Goal: Information Seeking & Learning: Learn about a topic

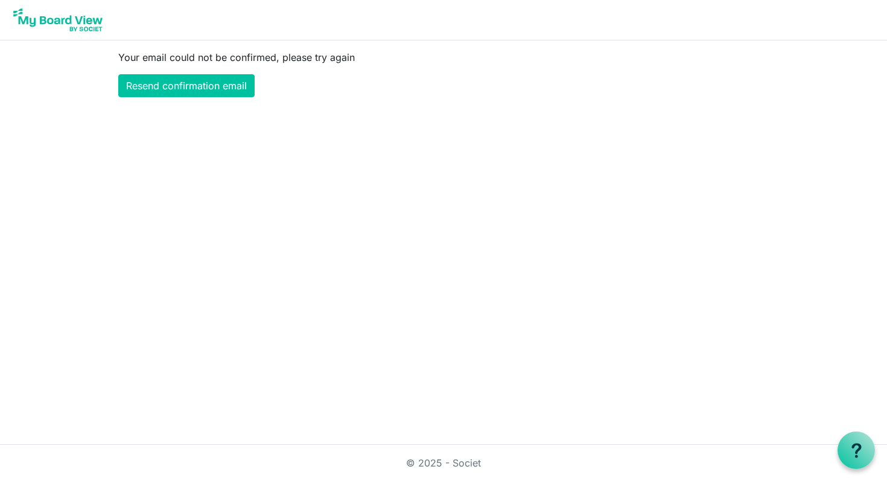
click at [36, 18] on img at bounding box center [58, 20] width 97 height 30
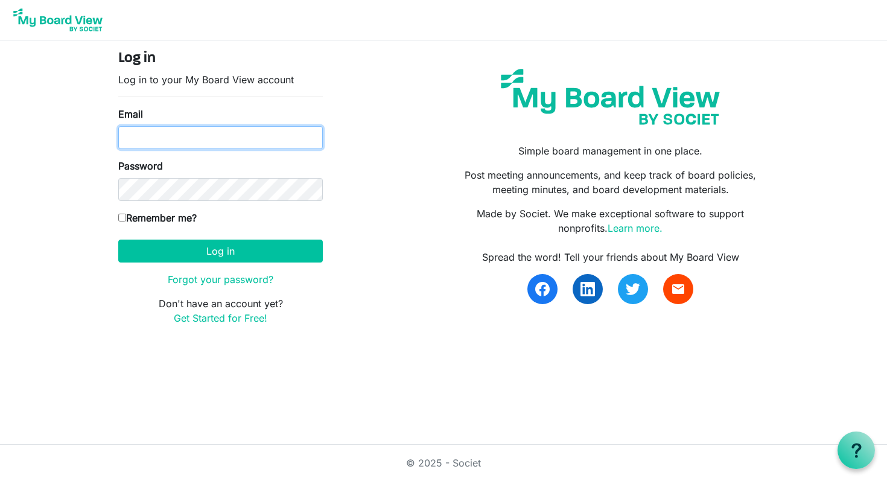
type input "[EMAIL_ADDRESS][DOMAIN_NAME]"
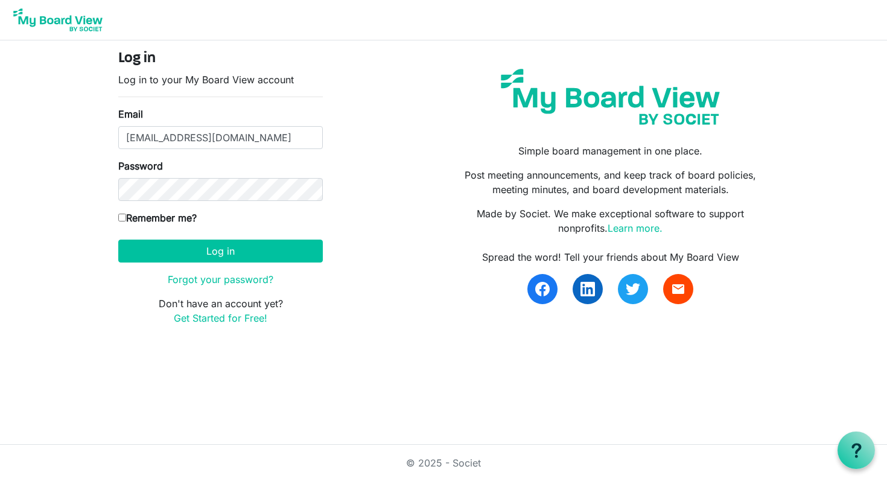
click at [126, 216] on input "Remember me?" at bounding box center [122, 218] width 8 height 8
checkbox input "true"
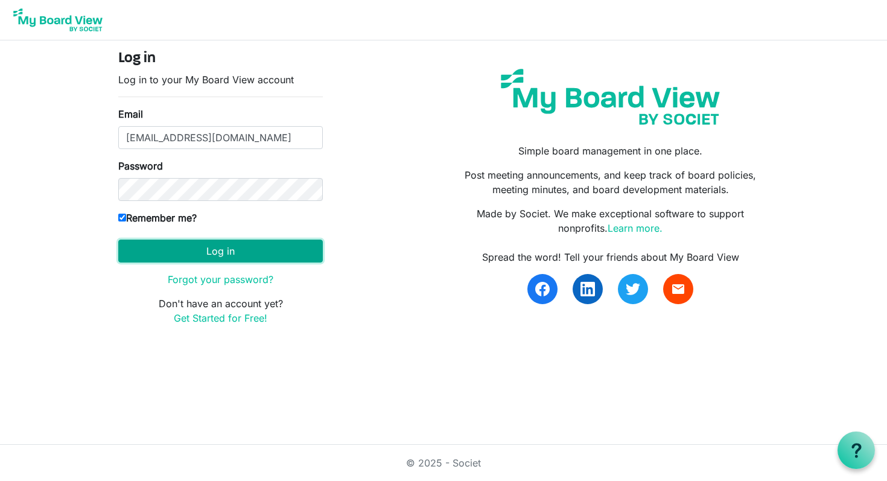
click at [260, 244] on button "Log in" at bounding box center [220, 251] width 205 height 23
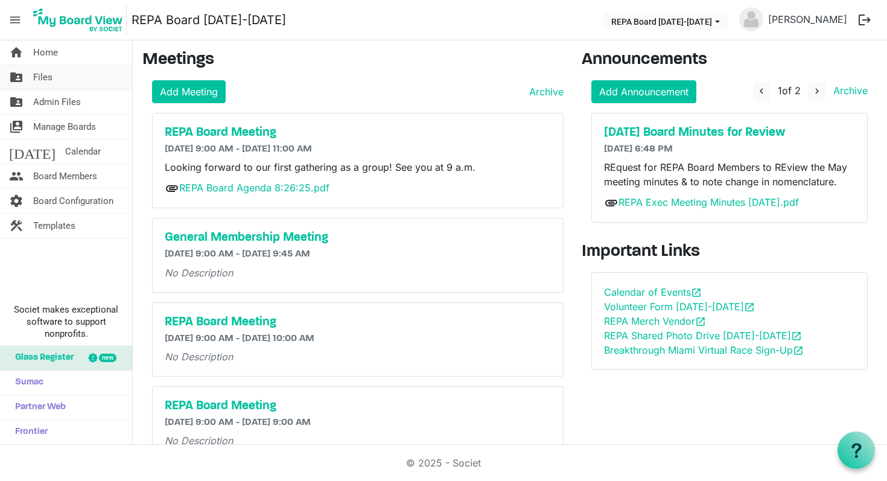
click at [46, 77] on span "Files" at bounding box center [42, 77] width 19 height 24
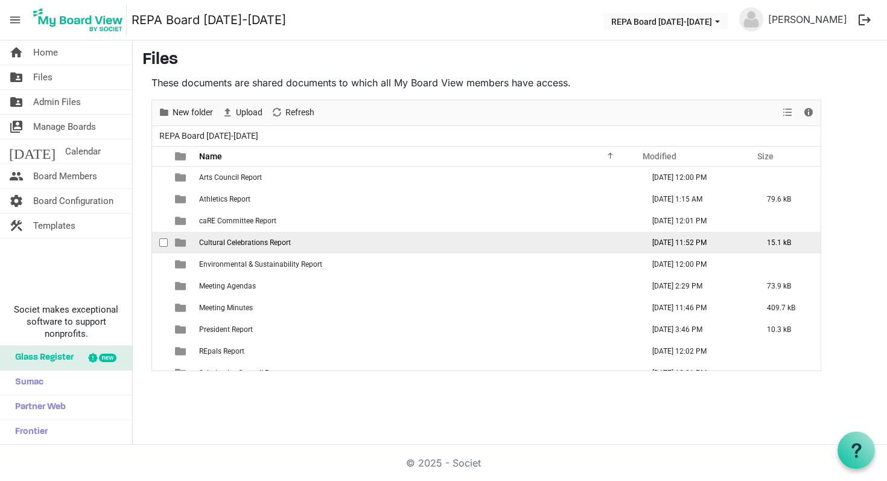
click at [241, 244] on span "Cultural Celebrations Report" at bounding box center [245, 242] width 92 height 8
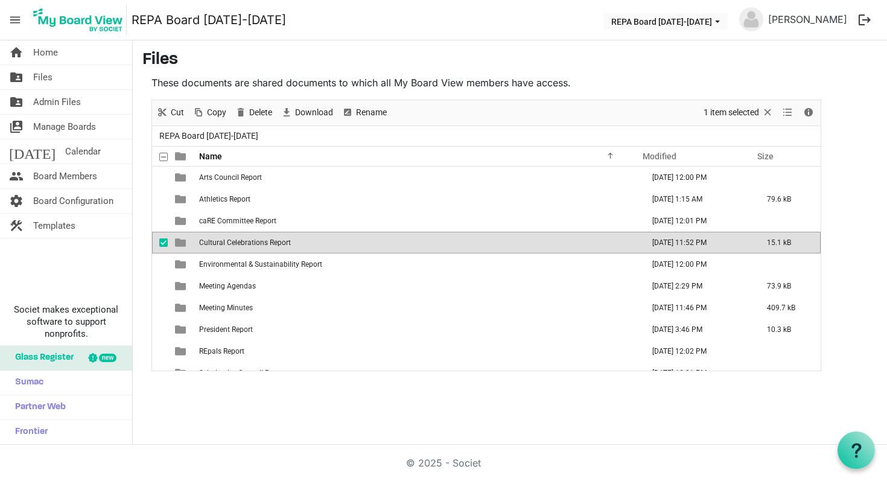
click at [260, 244] on span "Cultural Celebrations Report" at bounding box center [245, 242] width 92 height 8
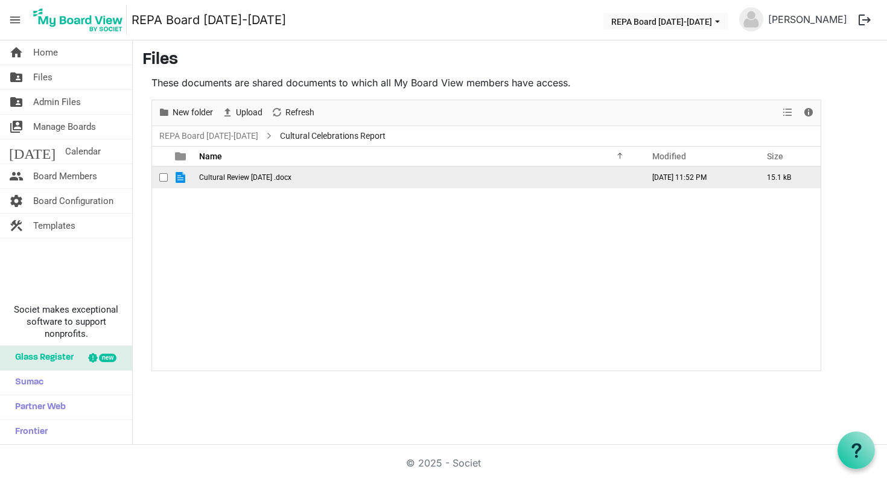
click at [257, 174] on span "Cultural Review Aug 2025 .docx" at bounding box center [245, 177] width 92 height 8
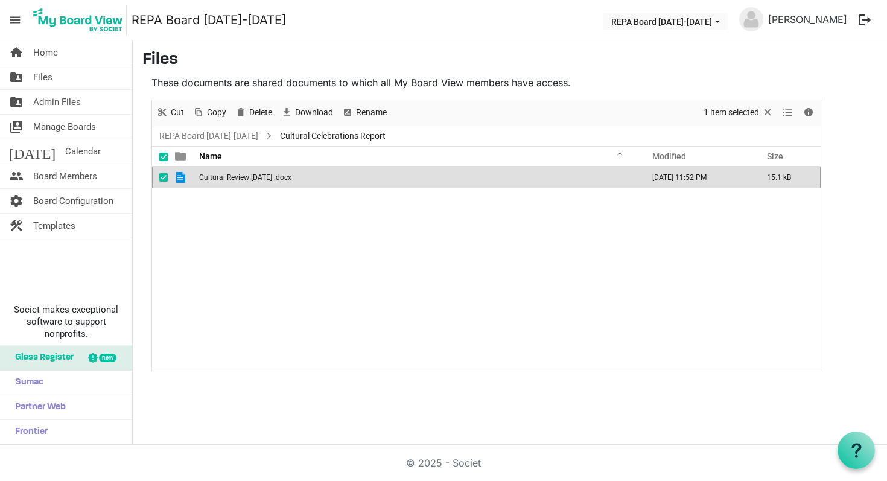
click at [257, 174] on span "Cultural Review Aug 2025 .docx" at bounding box center [245, 177] width 92 height 8
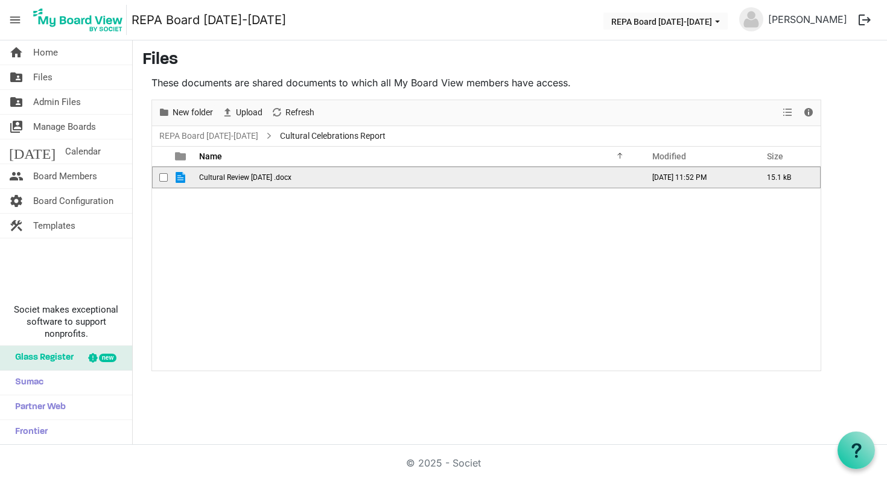
click at [257, 174] on span "Cultural Review Aug 2025 .docx" at bounding box center [245, 177] width 92 height 8
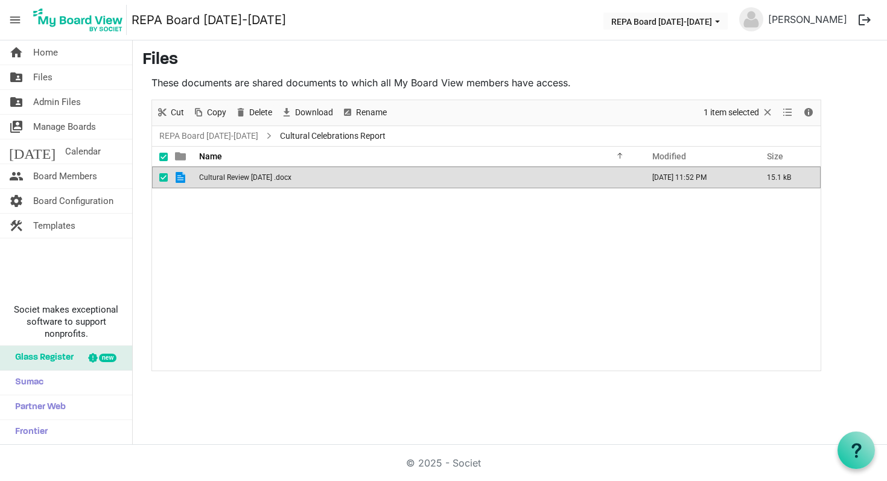
click at [705, 180] on td "August 23, 2025 11:52 PM" at bounding box center [697, 178] width 115 height 22
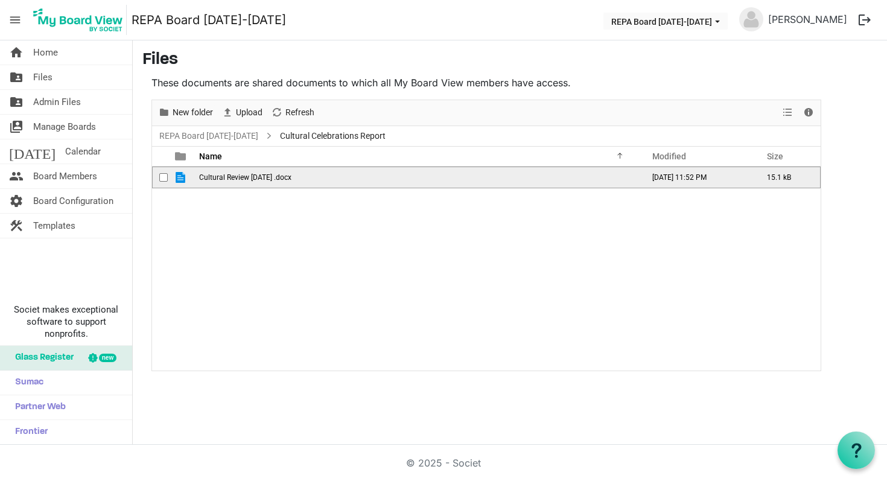
click at [243, 181] on span "Cultural Review Aug 2025 .docx" at bounding box center [245, 177] width 92 height 8
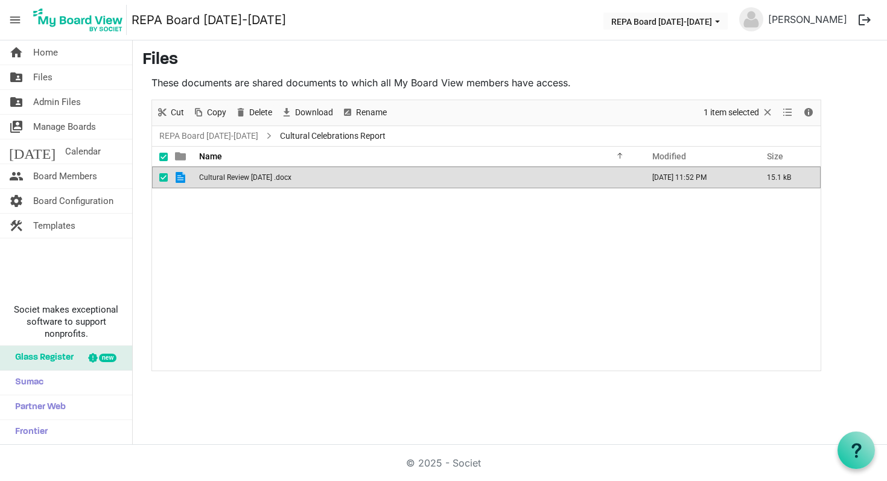
click at [243, 181] on span "Cultural Review Aug 2025 .docx" at bounding box center [245, 177] width 92 height 8
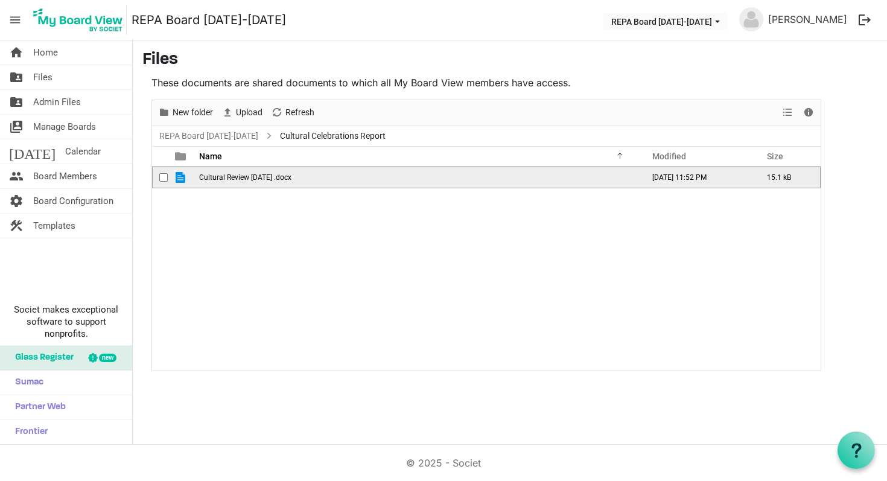
click at [243, 181] on span "Cultural Review Aug 2025 .docx" at bounding box center [245, 177] width 92 height 8
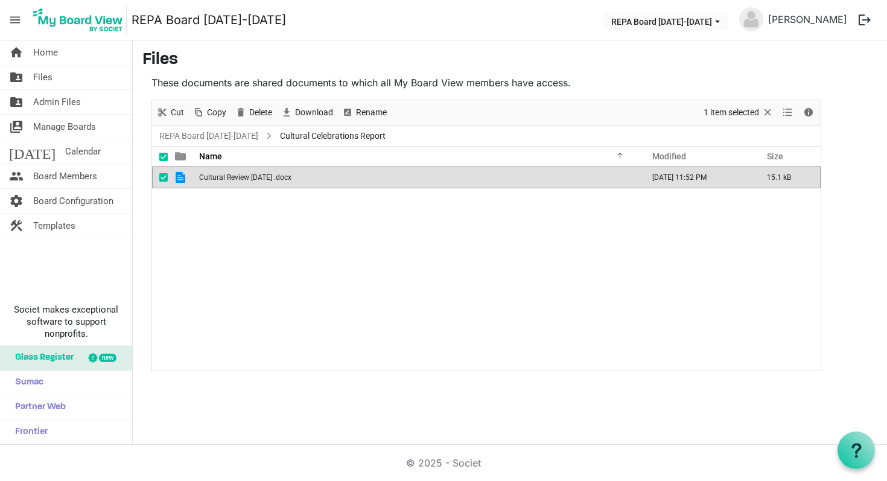
click at [558, 176] on td "Cultural Review Aug 2025 .docx" at bounding box center [418, 178] width 444 height 22
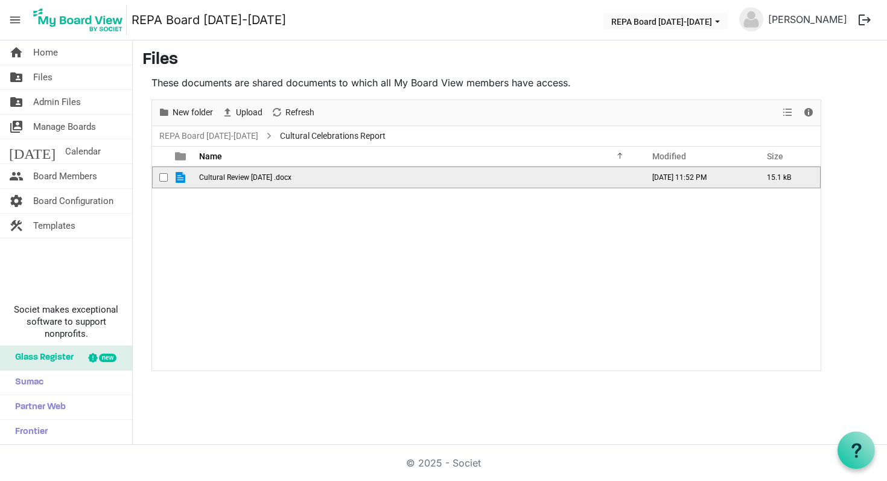
click at [167, 177] on span "checkbox" at bounding box center [163, 177] width 8 height 8
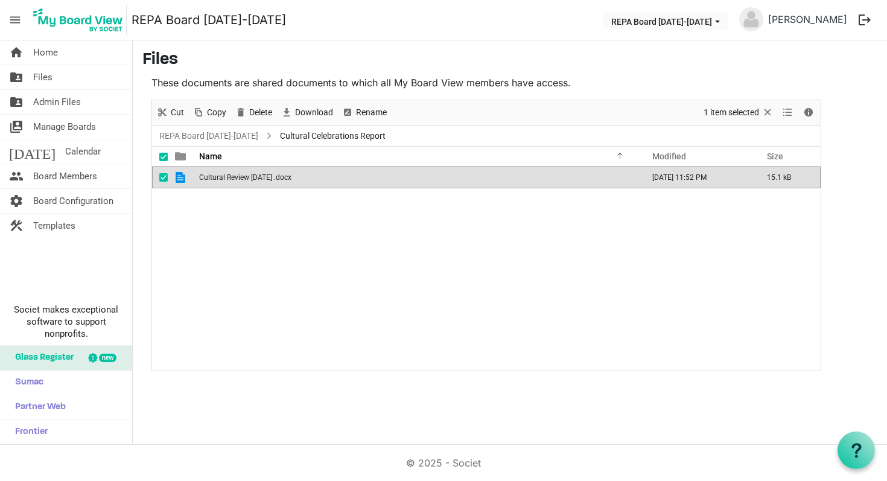
click at [209, 177] on span "Cultural Review Aug 2025 .docx" at bounding box center [245, 177] width 92 height 8
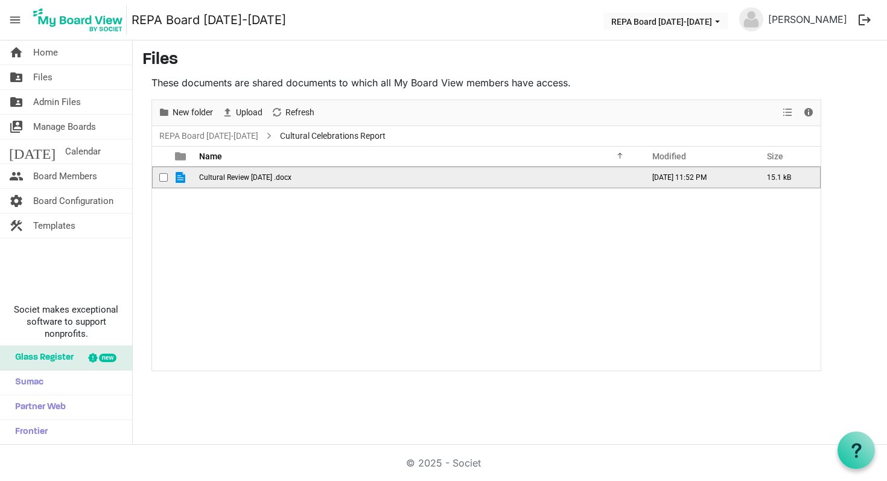
click at [209, 177] on span "Cultural Review Aug 2025 .docx" at bounding box center [245, 177] width 92 height 8
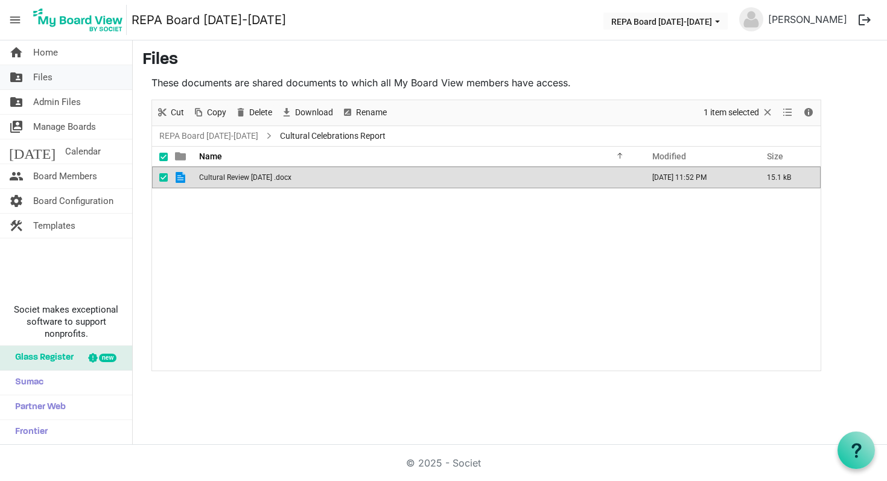
click at [47, 80] on span "Files" at bounding box center [42, 77] width 19 height 24
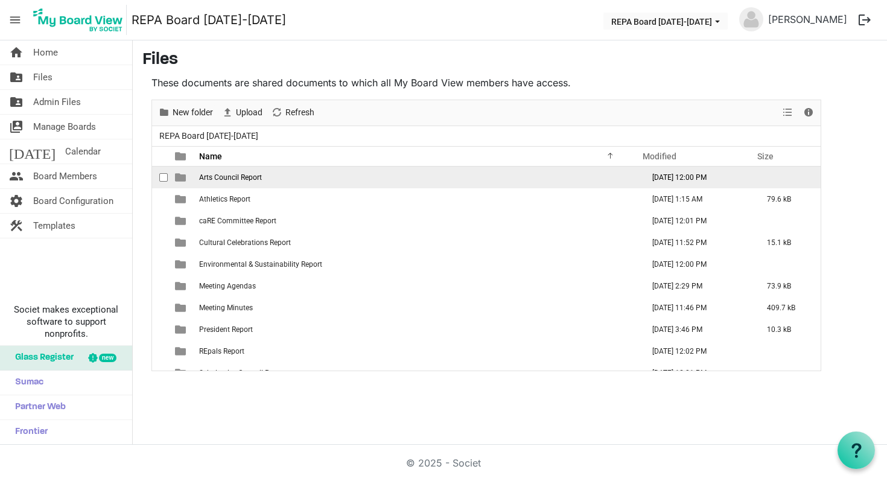
click at [243, 180] on span "Arts Council Report" at bounding box center [230, 177] width 63 height 8
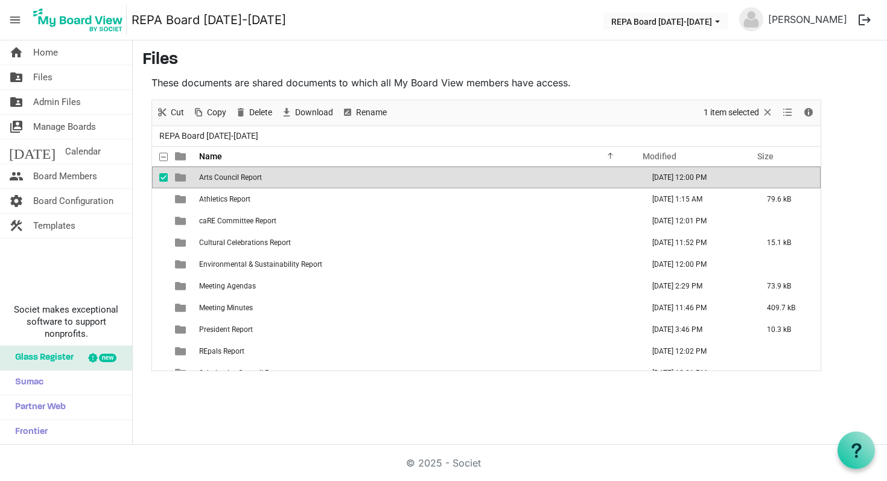
click at [243, 180] on span "Arts Council Report" at bounding box center [230, 177] width 63 height 8
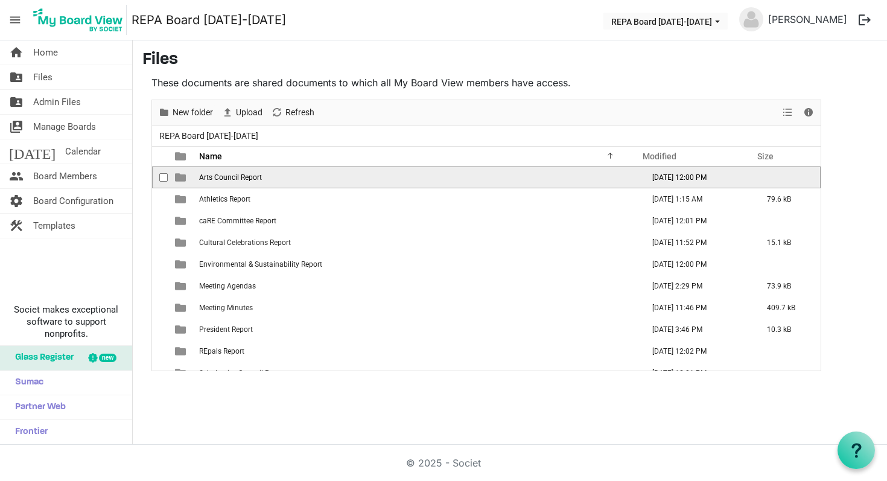
click at [243, 180] on span "Arts Council Report" at bounding box center [230, 177] width 63 height 8
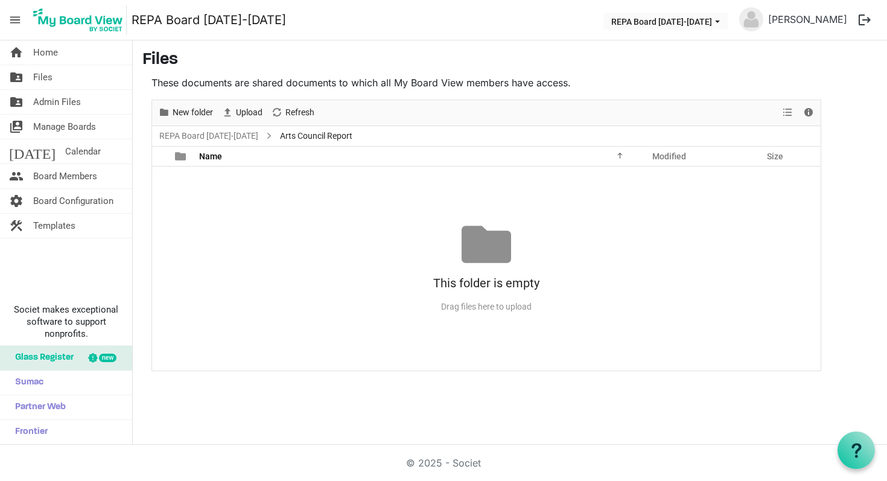
click at [506, 298] on div "Drag files here to upload" at bounding box center [486, 307] width 669 height 20
click at [57, 100] on span "Admin Files" at bounding box center [57, 102] width 48 height 24
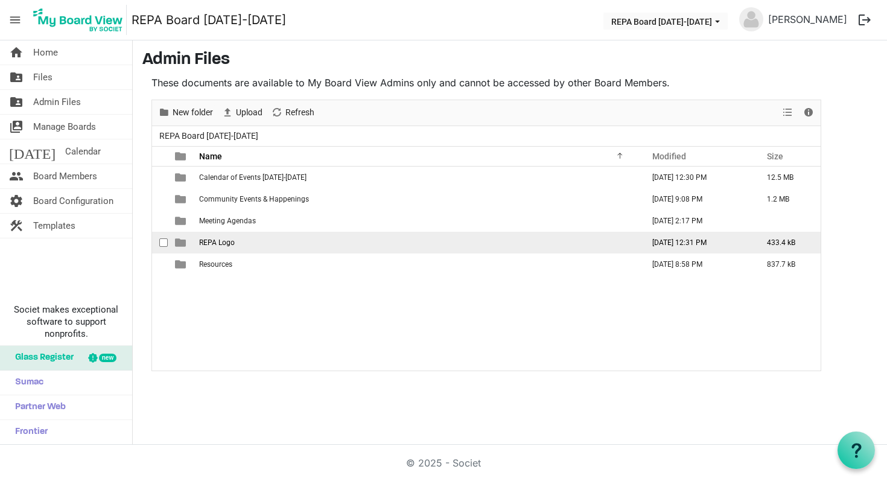
click at [223, 244] on span "REPA Logo" at bounding box center [217, 242] width 36 height 8
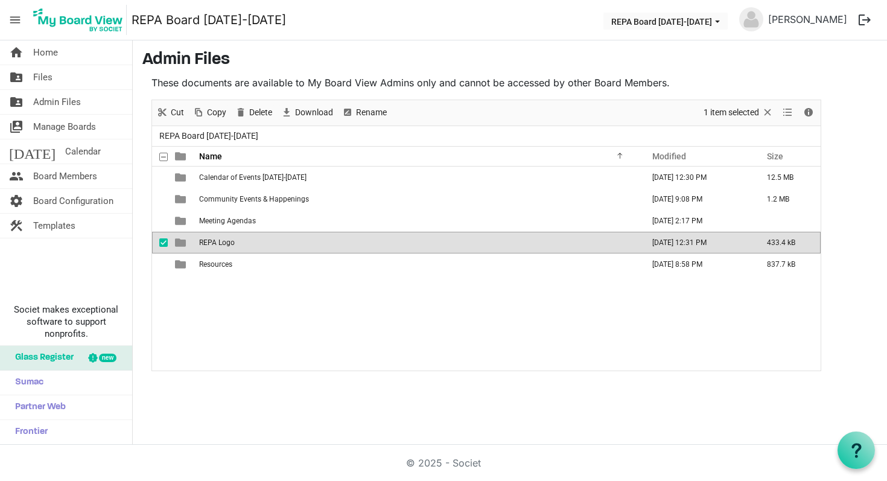
click at [223, 244] on span "REPA Logo" at bounding box center [217, 242] width 36 height 8
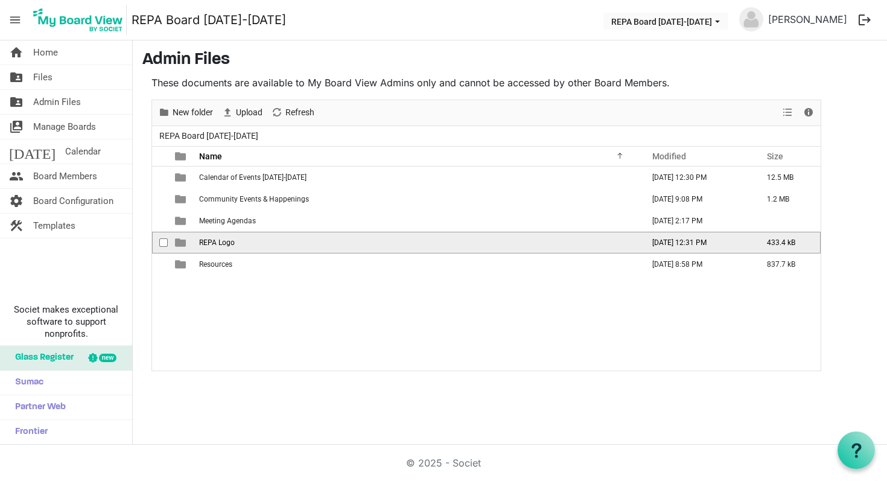
click at [223, 244] on span "REPA Logo" at bounding box center [217, 242] width 36 height 8
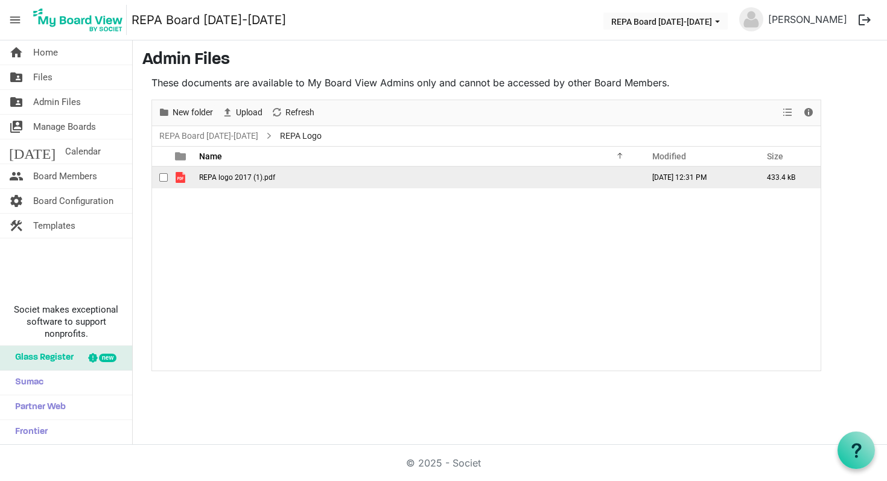
click at [224, 177] on span "REPA logo 2017 (1).pdf" at bounding box center [237, 177] width 76 height 8
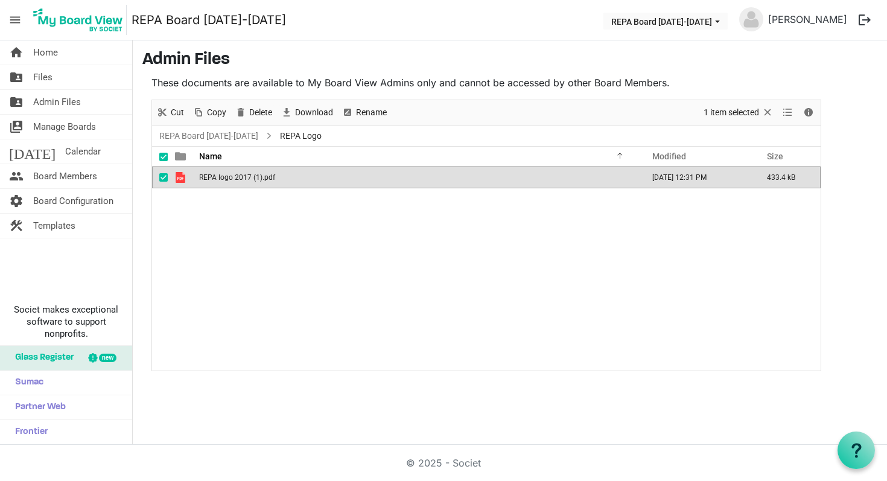
click at [224, 177] on span "REPA logo 2017 (1).pdf" at bounding box center [237, 177] width 76 height 8
click at [45, 50] on span "Home" at bounding box center [45, 52] width 25 height 24
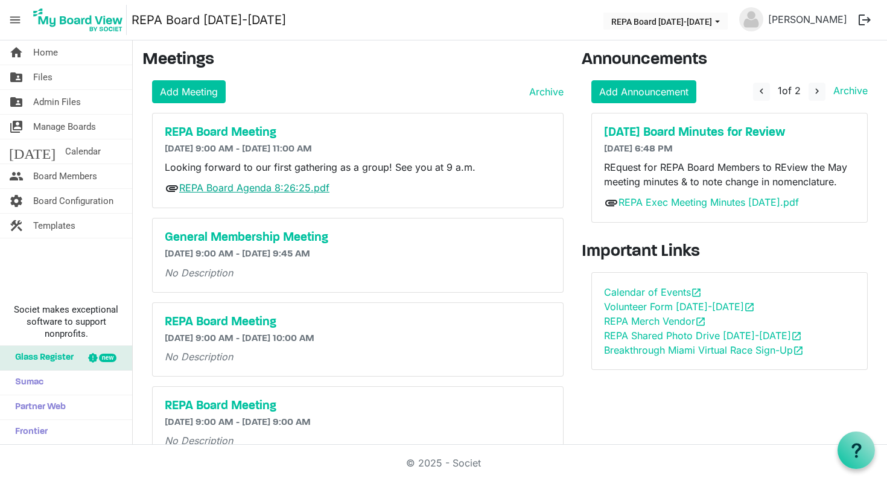
click at [241, 190] on link "REPA Board Agenda 8:26:25.pdf" at bounding box center [254, 188] width 150 height 12
click at [233, 133] on h5 "REPA Board Meeting" at bounding box center [358, 133] width 386 height 14
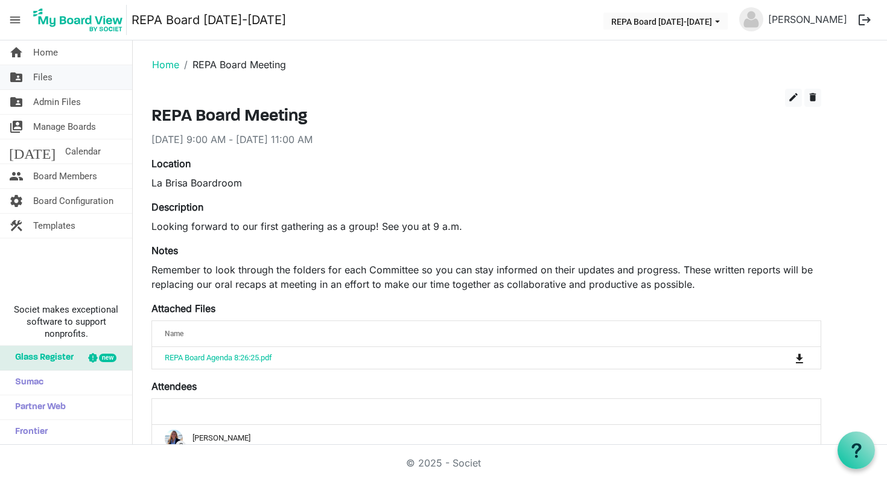
click at [45, 78] on span "Files" at bounding box center [42, 77] width 19 height 24
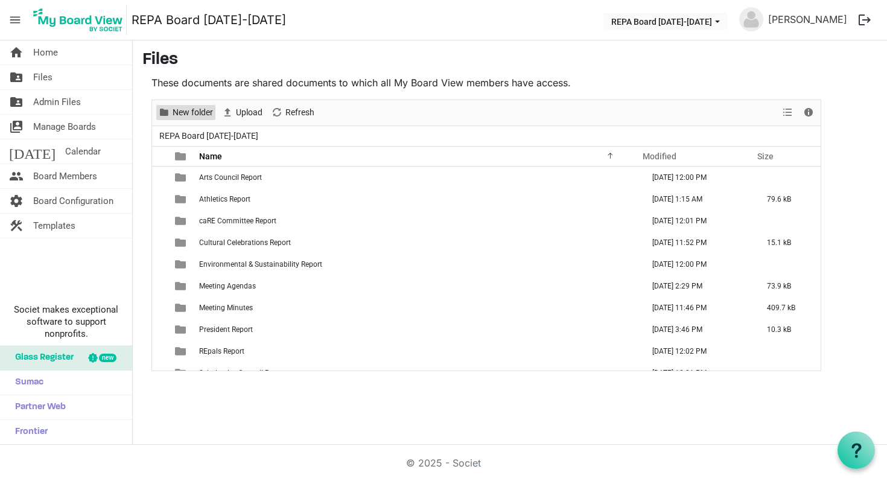
click at [182, 109] on span "New folder" at bounding box center [192, 112] width 43 height 15
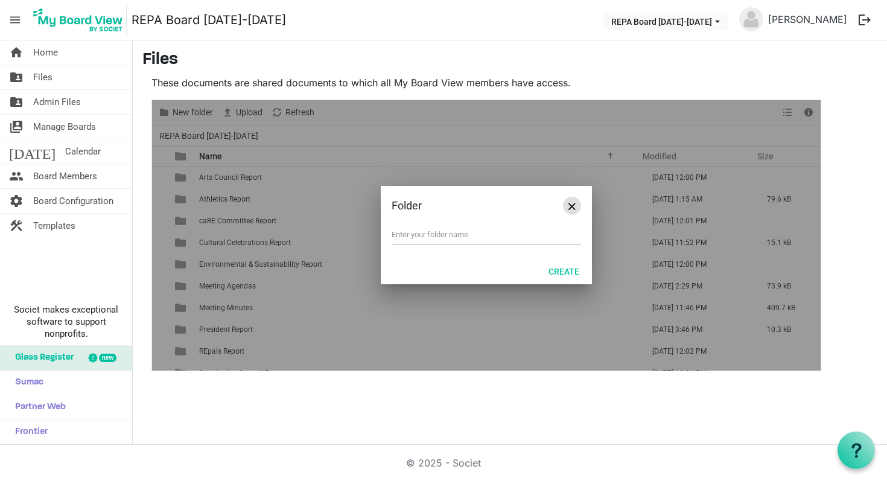
click at [575, 209] on span "Close" at bounding box center [572, 206] width 7 height 7
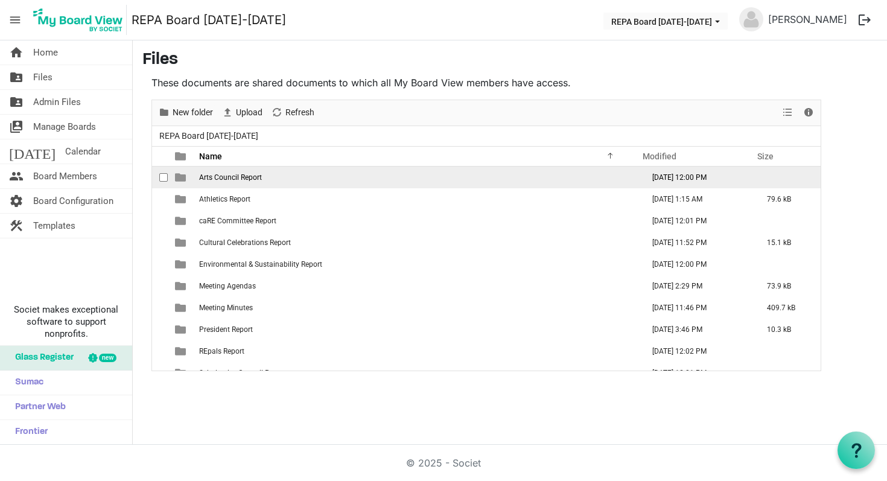
click at [438, 180] on td "Arts Council Report" at bounding box center [418, 178] width 444 height 22
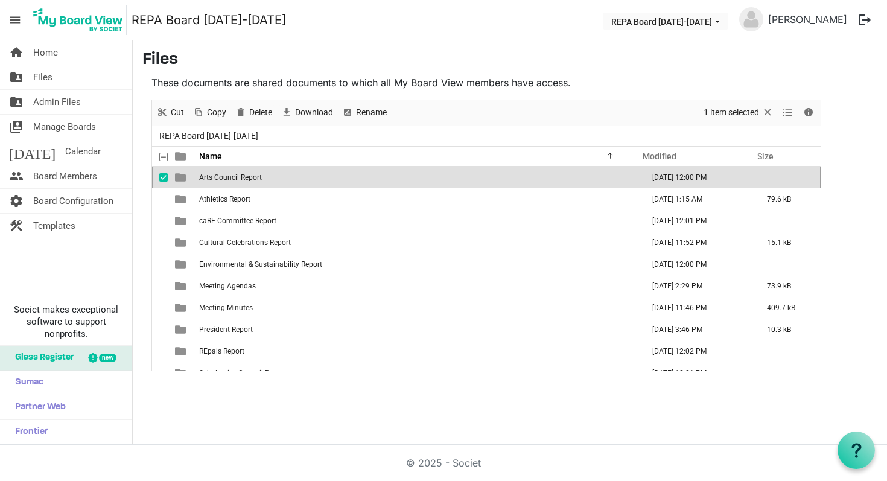
click at [438, 180] on td "Arts Council Report" at bounding box center [418, 178] width 444 height 22
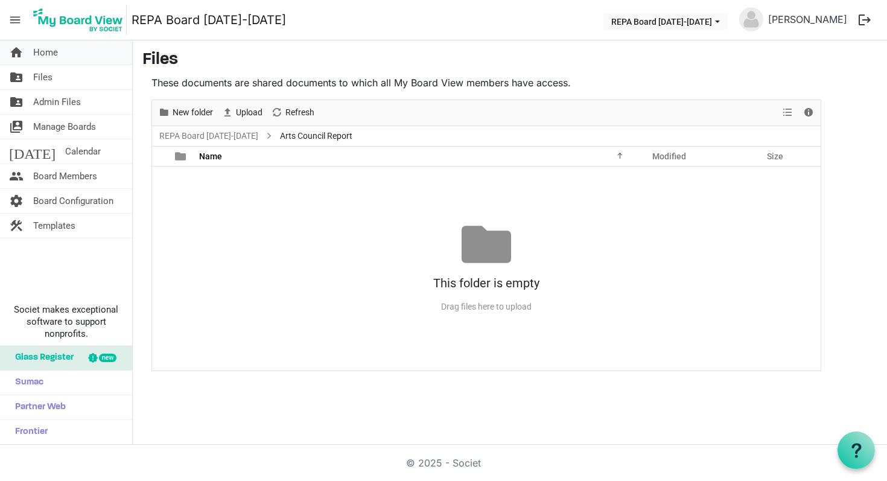
click at [42, 53] on span "Home" at bounding box center [45, 52] width 25 height 24
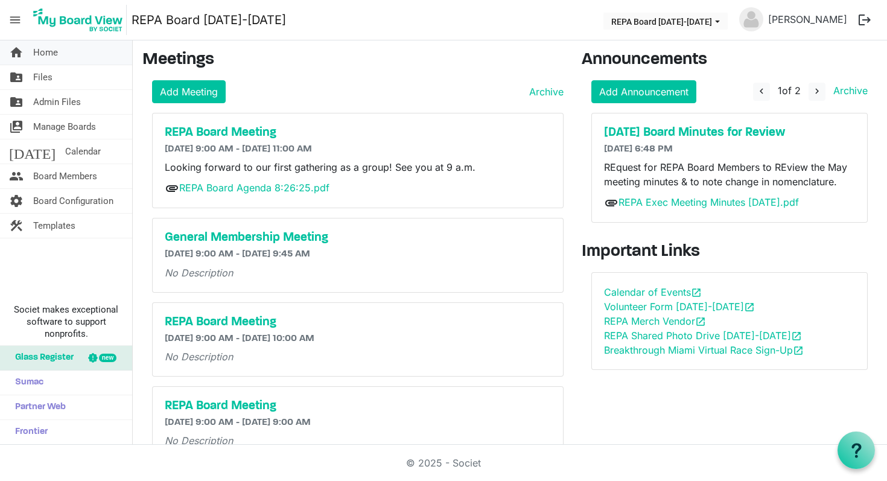
click at [40, 51] on span "Home" at bounding box center [45, 52] width 25 height 24
click at [36, 227] on span "Templates" at bounding box center [54, 226] width 42 height 24
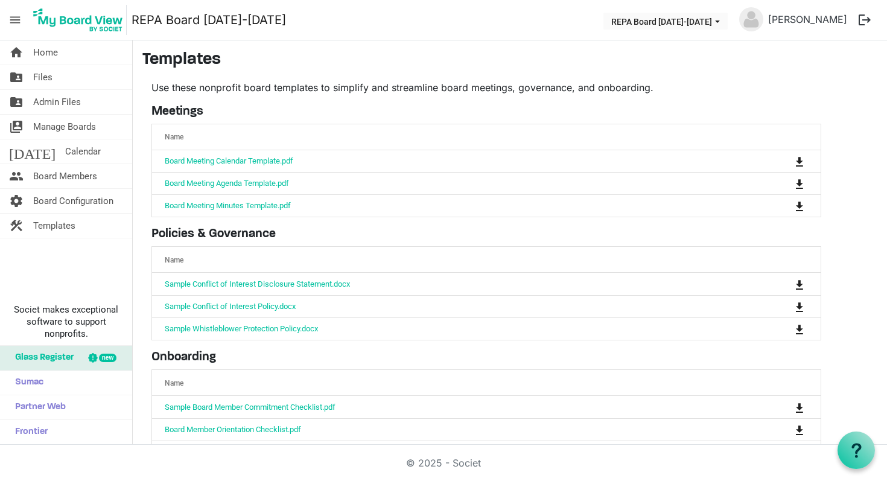
click at [442, 249] on th "Name" at bounding box center [448, 259] width 593 height 25
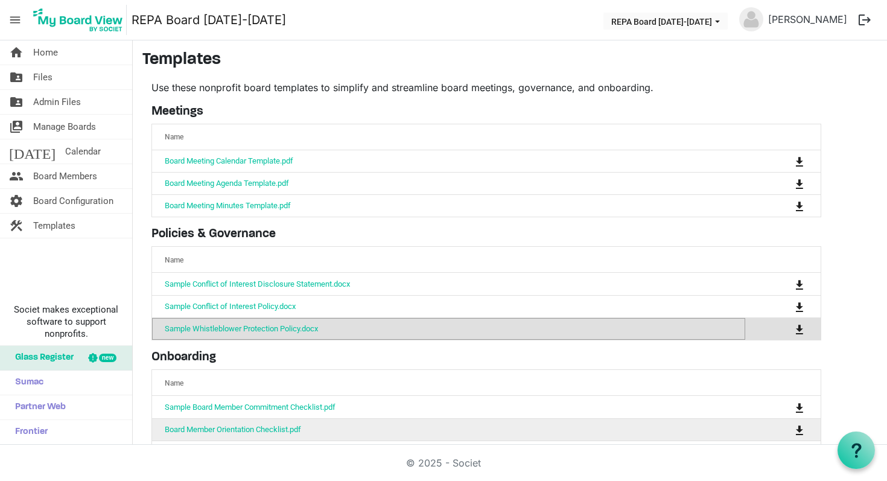
click at [666, 433] on td "Board Member Orientation Checklist.pdf" at bounding box center [448, 429] width 593 height 22
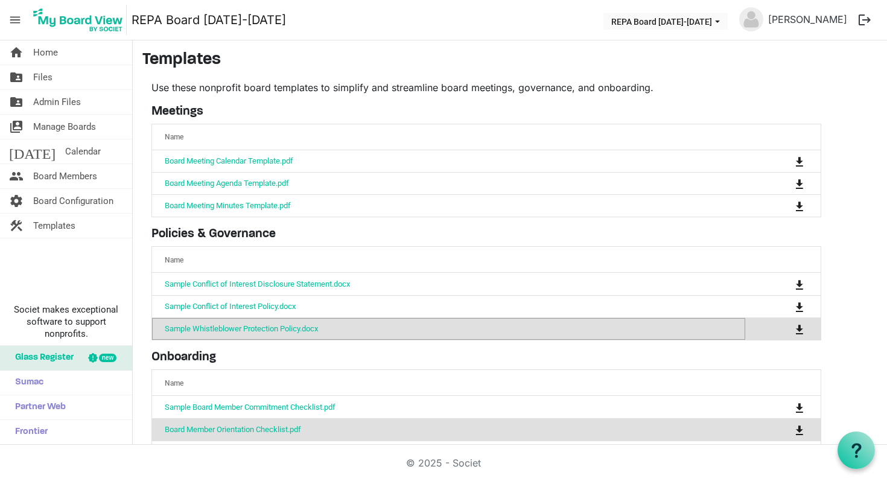
click at [666, 433] on td "Board Member Orientation Checklist.pdf" at bounding box center [448, 429] width 593 height 22
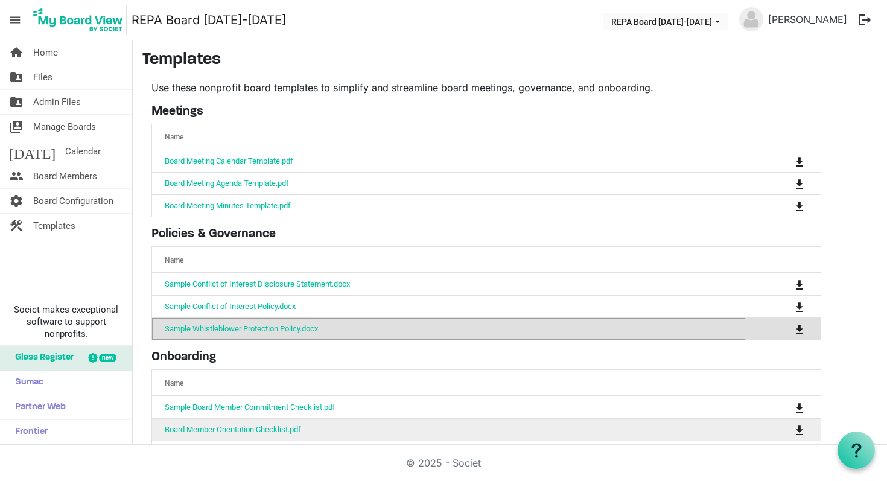
click at [666, 433] on td "Board Member Orientation Checklist.pdf" at bounding box center [448, 429] width 593 height 22
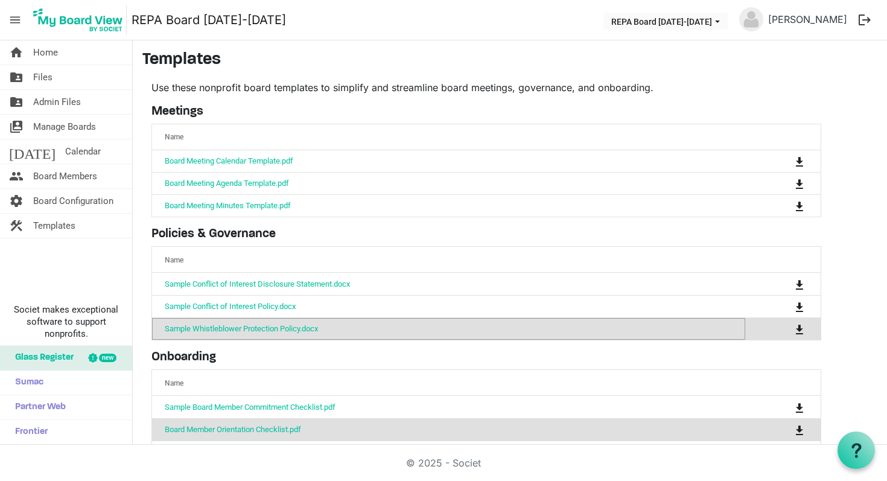
click at [425, 447] on div "© 2025 - Societ" at bounding box center [444, 463] width 688 height 36
click at [381, 427] on td "Board Member Orientation Checklist.pdf" at bounding box center [448, 429] width 593 height 22
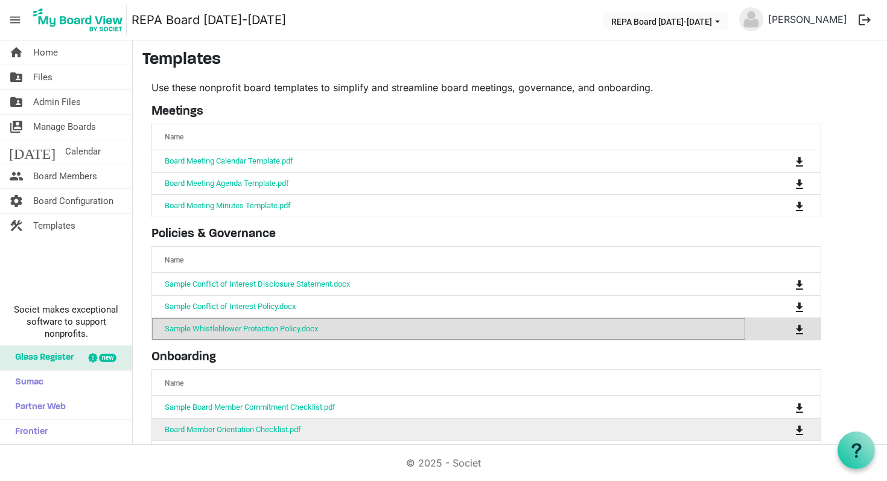
click at [381, 427] on td "Board Member Orientation Checklist.pdf" at bounding box center [448, 429] width 593 height 22
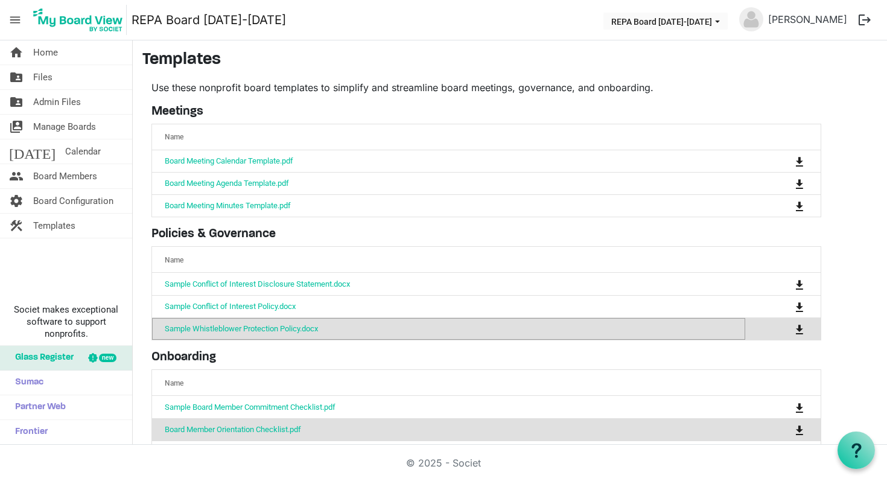
scroll to position [81, 0]
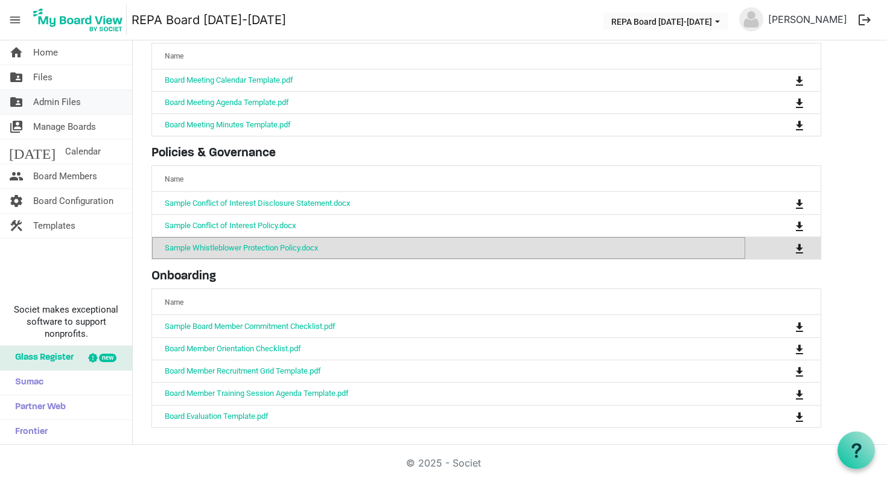
click at [34, 107] on span "Admin Files" at bounding box center [57, 102] width 48 height 24
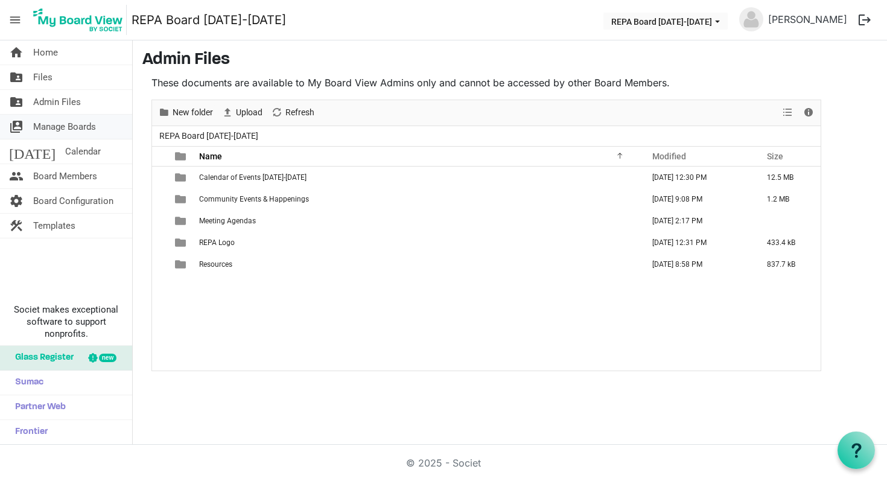
click at [51, 130] on span "Manage Boards" at bounding box center [64, 127] width 63 height 24
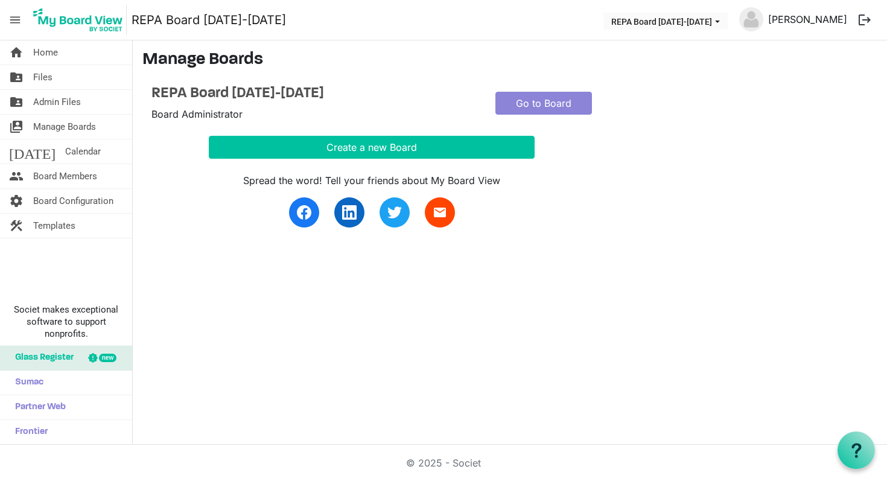
click at [776, 18] on link "[PERSON_NAME]" at bounding box center [807, 19] width 89 height 24
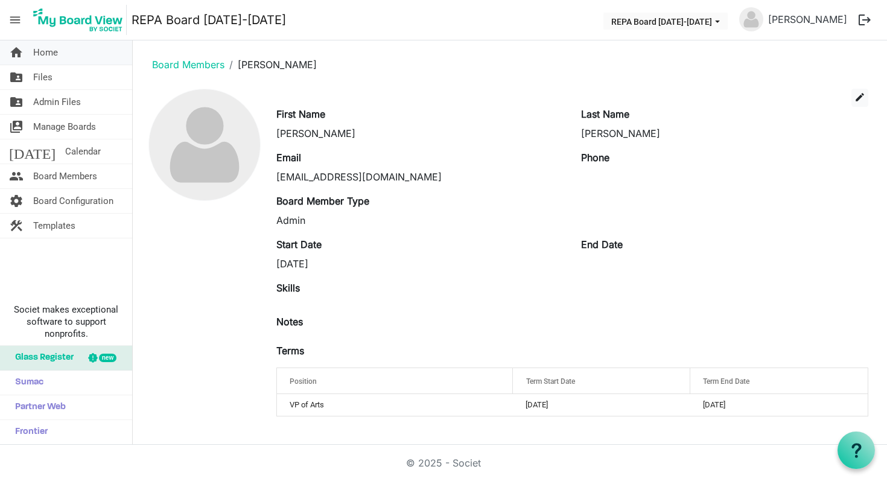
click at [39, 52] on span "Home" at bounding box center [45, 52] width 25 height 24
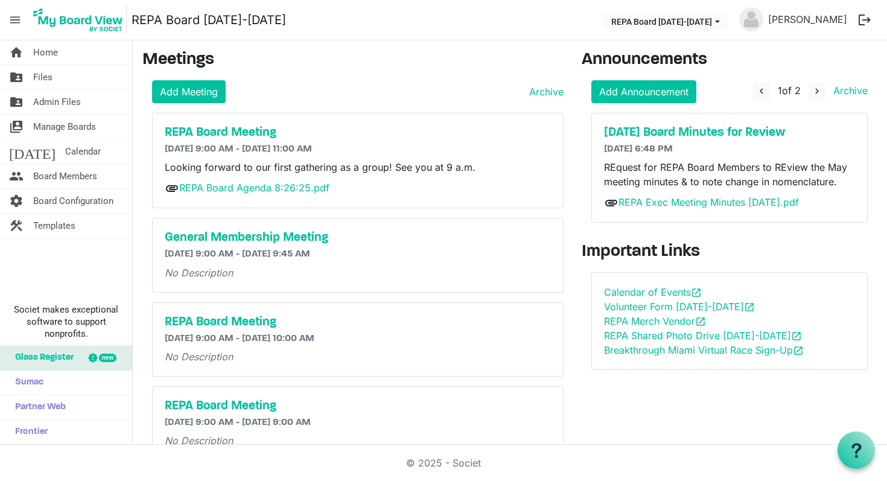
click at [17, 15] on span "menu" at bounding box center [15, 19] width 23 height 23
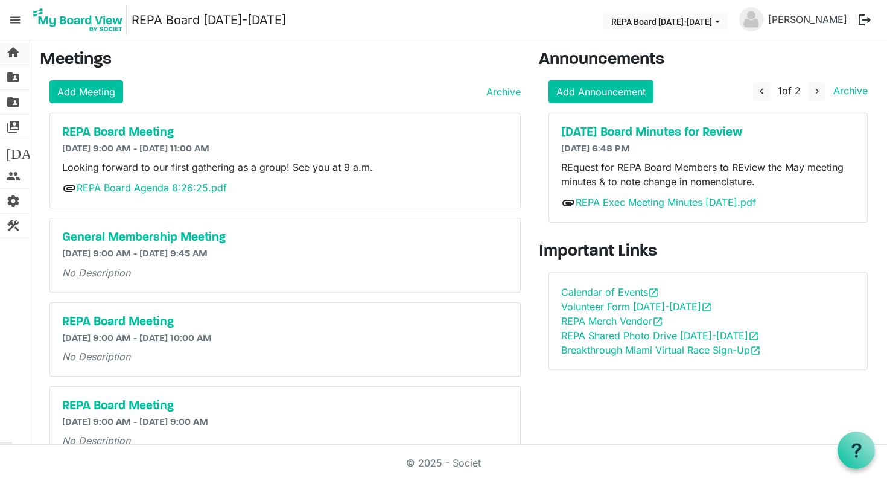
click at [17, 50] on span "home" at bounding box center [13, 52] width 14 height 24
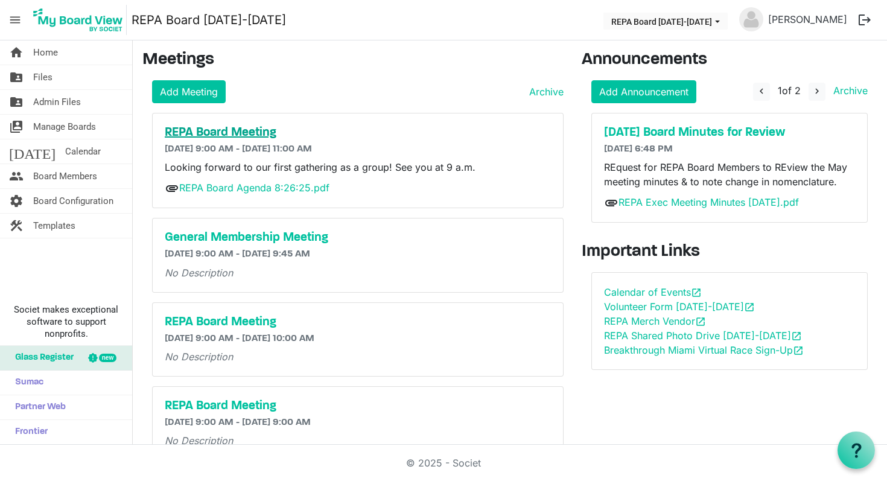
click at [250, 128] on h5 "REPA Board Meeting" at bounding box center [358, 133] width 386 height 14
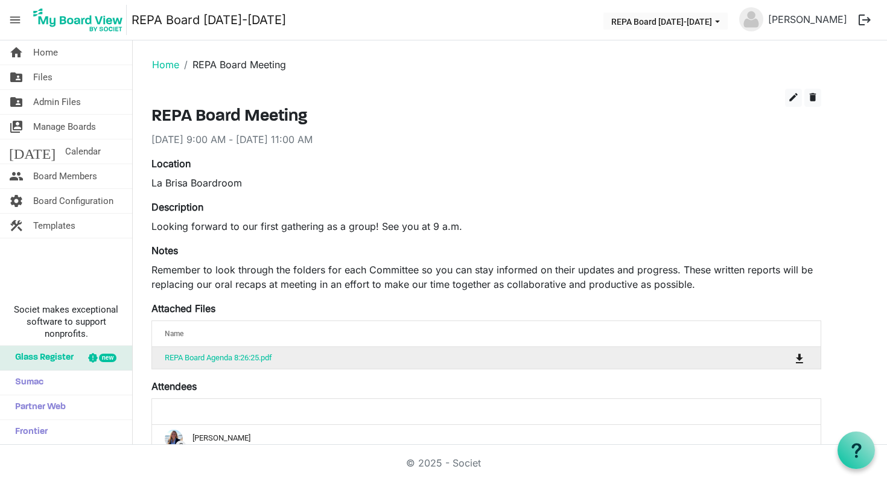
click at [334, 357] on td "REPA Board Agenda 8:26:25.pdf" at bounding box center [448, 358] width 593 height 22
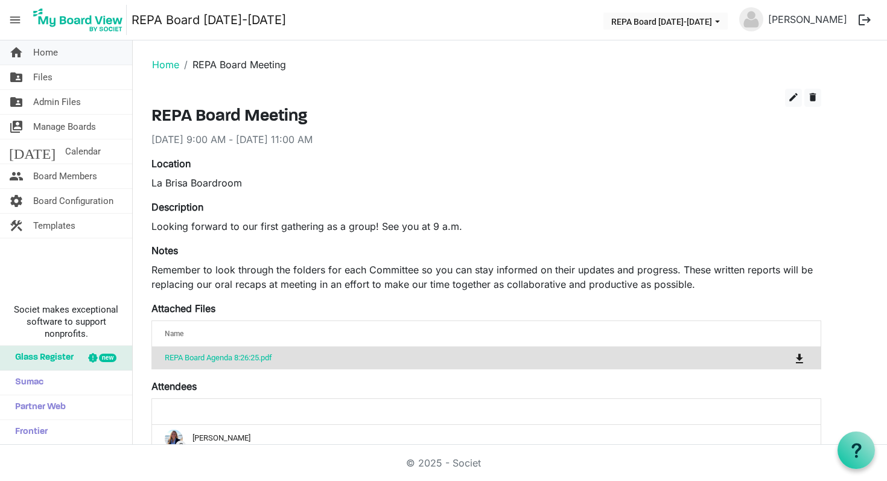
click at [46, 56] on span "Home" at bounding box center [45, 52] width 25 height 24
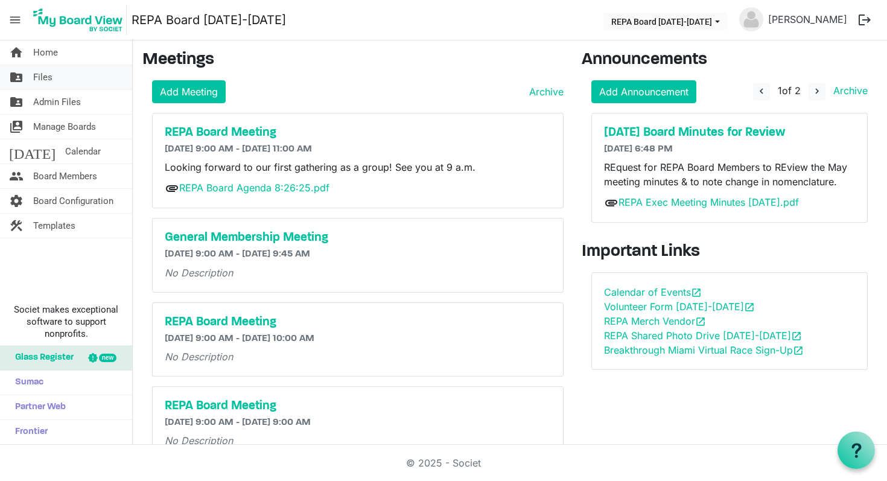
click at [48, 83] on span "Files" at bounding box center [42, 77] width 19 height 24
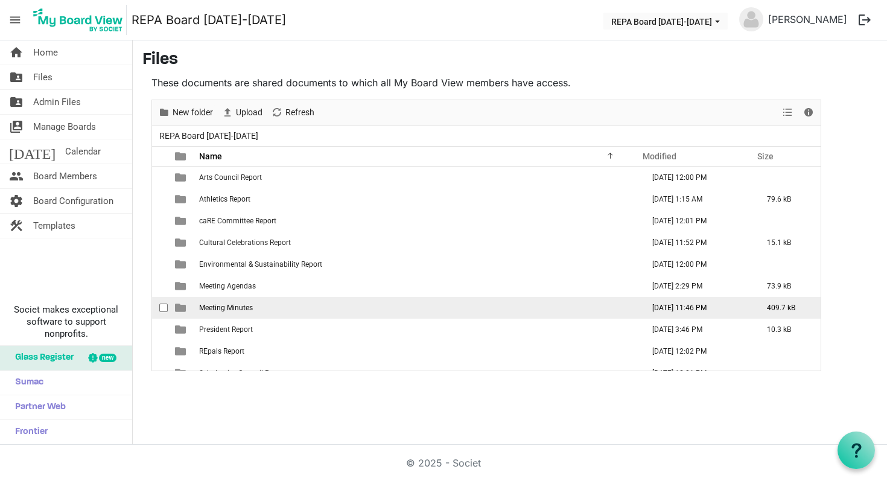
click at [237, 305] on span "Meeting Minutes" at bounding box center [226, 308] width 54 height 8
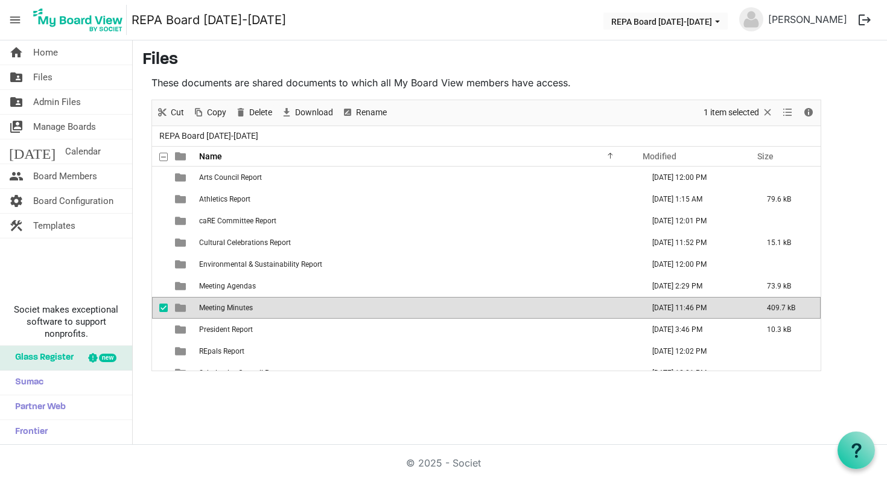
click at [237, 305] on span "Meeting Minutes" at bounding box center [226, 308] width 54 height 8
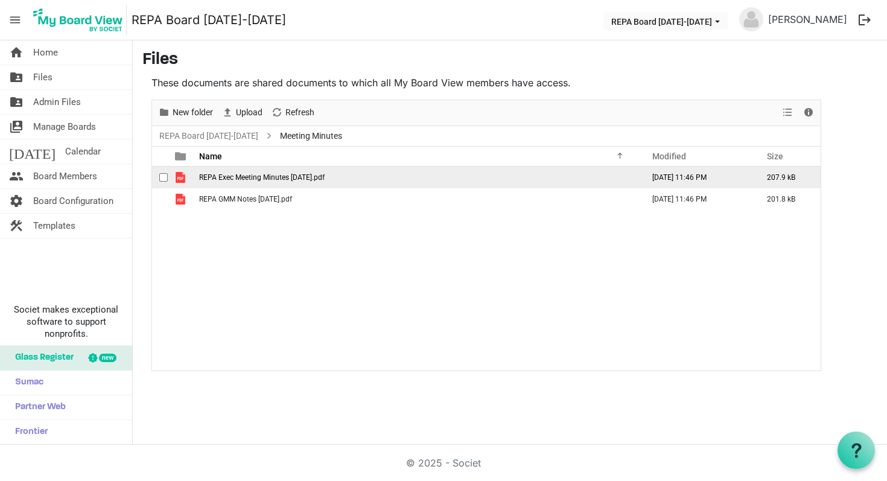
click at [278, 179] on span "REPA Exec Meeting Minutes May 12, 2025.pdf" at bounding box center [262, 177] width 126 height 8
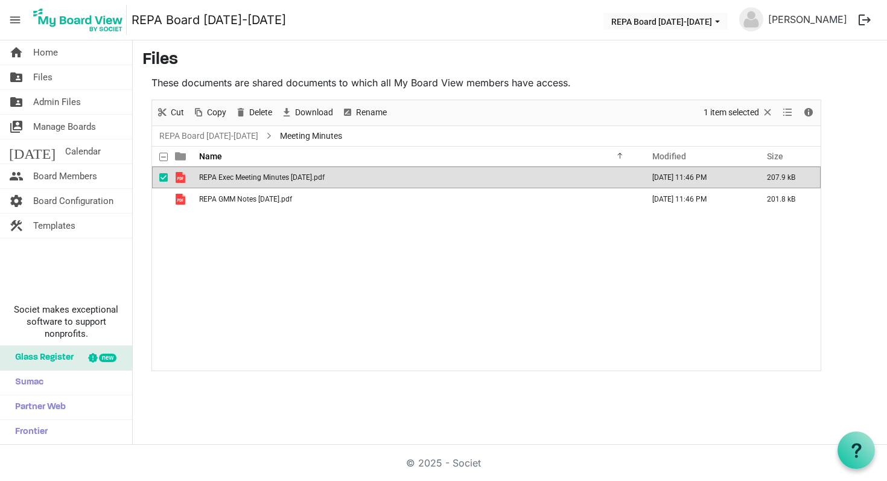
click at [278, 179] on span "REPA Exec Meeting Minutes May 12, 2025.pdf" at bounding box center [262, 177] width 126 height 8
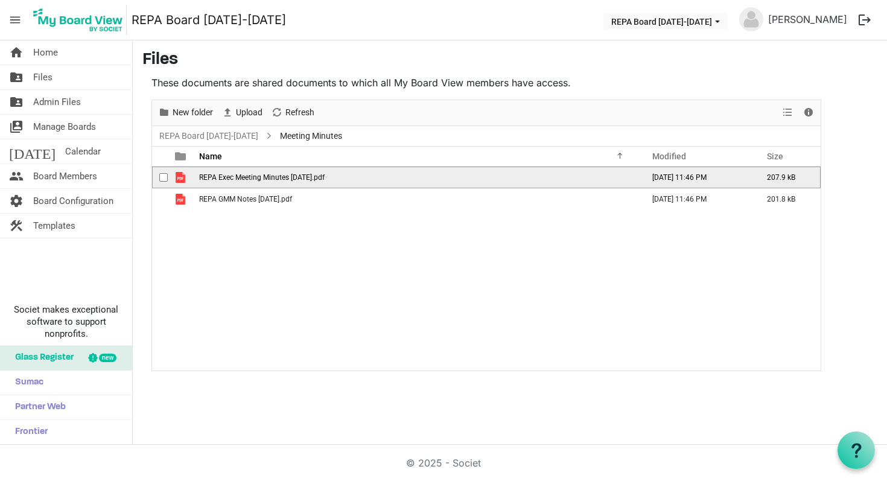
click at [278, 179] on span "REPA Exec Meeting Minutes May 12, 2025.pdf" at bounding box center [262, 177] width 126 height 8
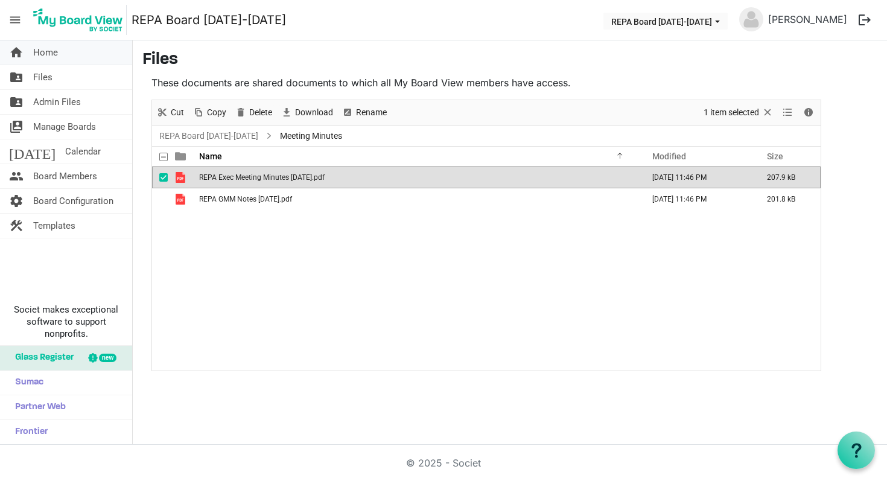
click at [42, 53] on span "Home" at bounding box center [45, 52] width 25 height 24
click at [42, 49] on span "Home" at bounding box center [45, 52] width 25 height 24
click at [43, 76] on span "Files" at bounding box center [42, 77] width 19 height 24
